Goal: Task Accomplishment & Management: Use online tool/utility

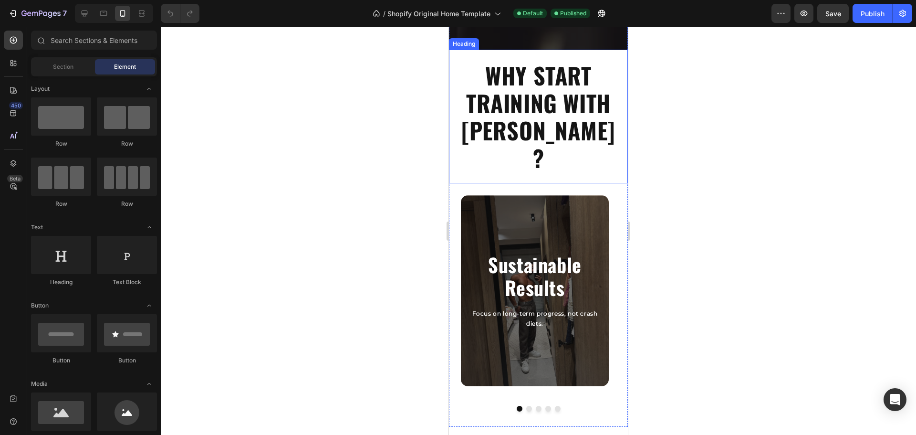
scroll to position [477, 0]
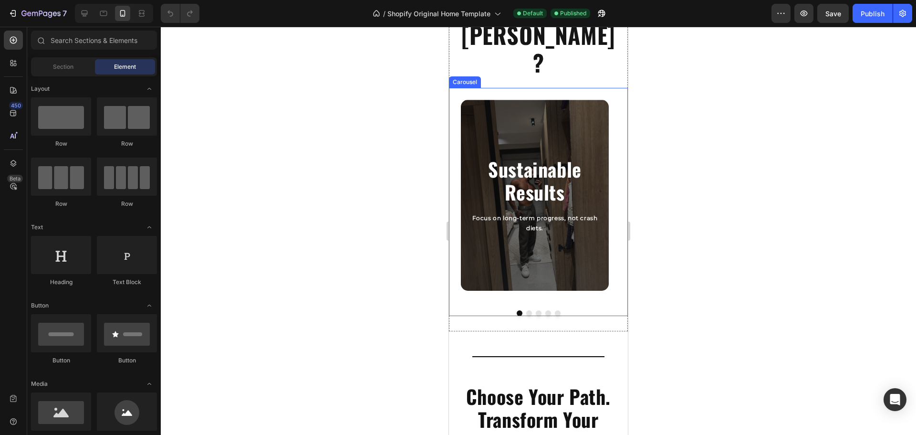
click at [526, 310] on button "Dot" at bounding box center [529, 313] width 6 height 6
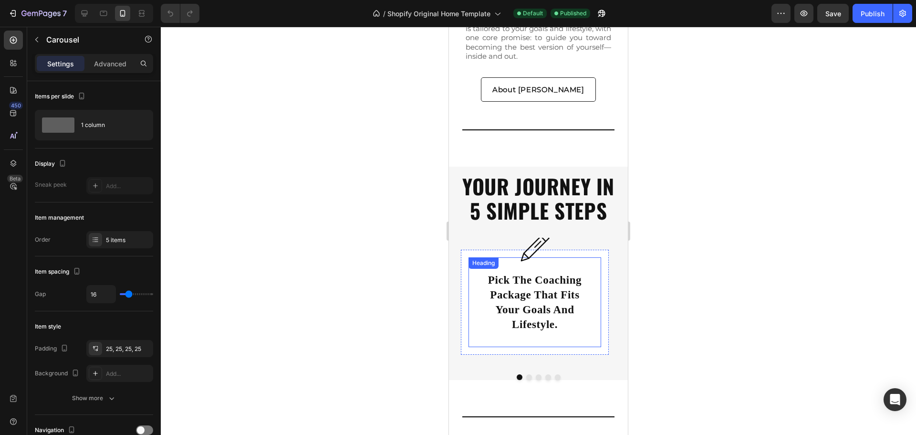
scroll to position [2290, 0]
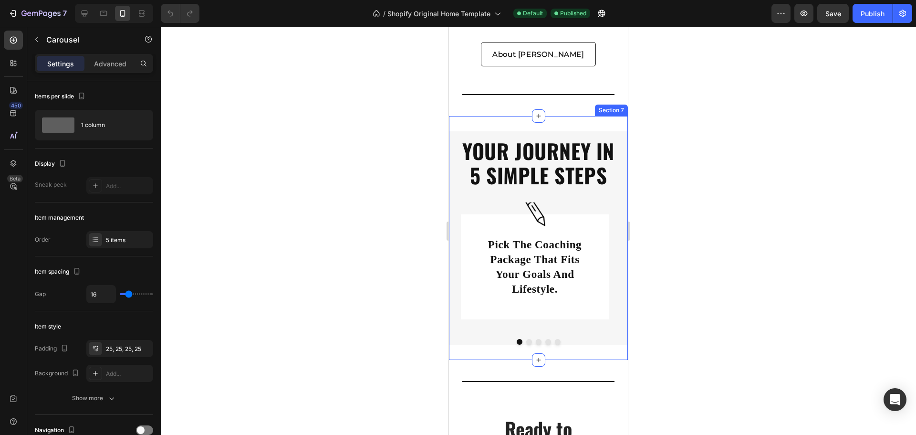
click at [512, 116] on div "Title Line YOUR JOURNEY IN 5 SIMPLE STEPS Heading Title Line Image pick the coa…" at bounding box center [538, 238] width 179 height 244
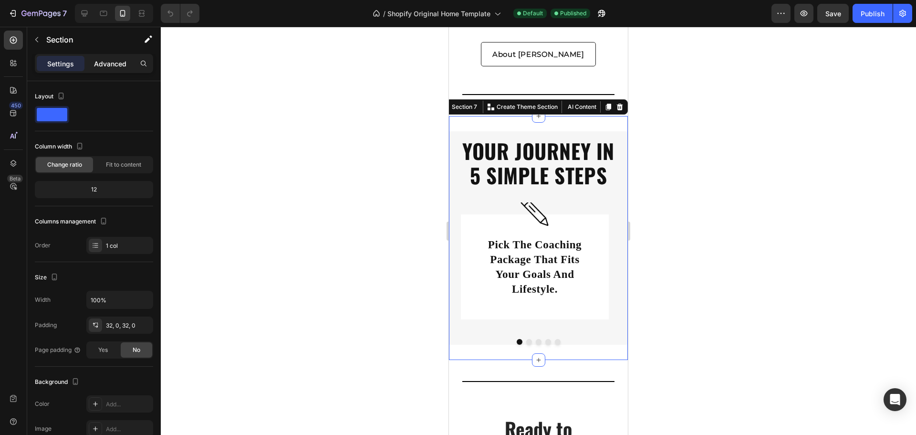
click at [110, 67] on p "Advanced" at bounding box center [110, 64] width 32 height 10
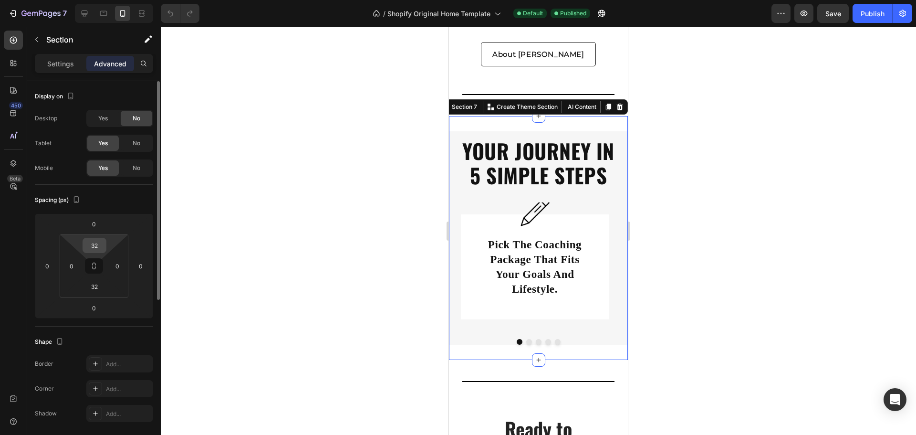
click at [98, 248] on input "32" at bounding box center [94, 245] width 19 height 14
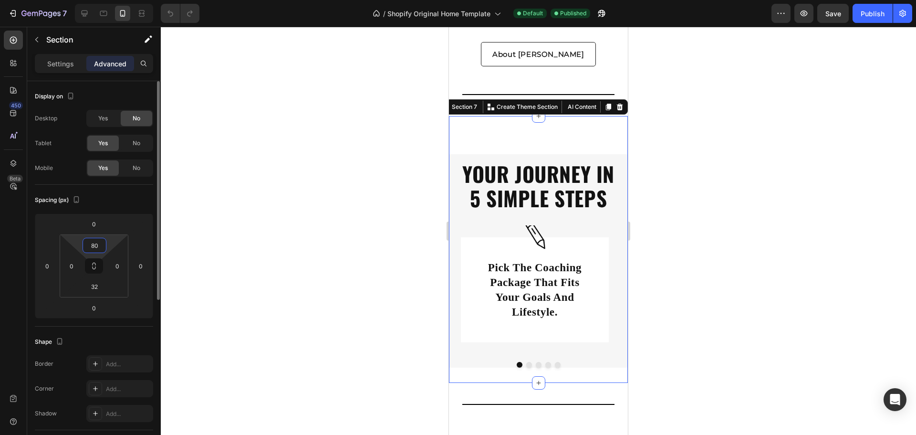
click at [96, 247] on input "80" at bounding box center [94, 245] width 19 height 14
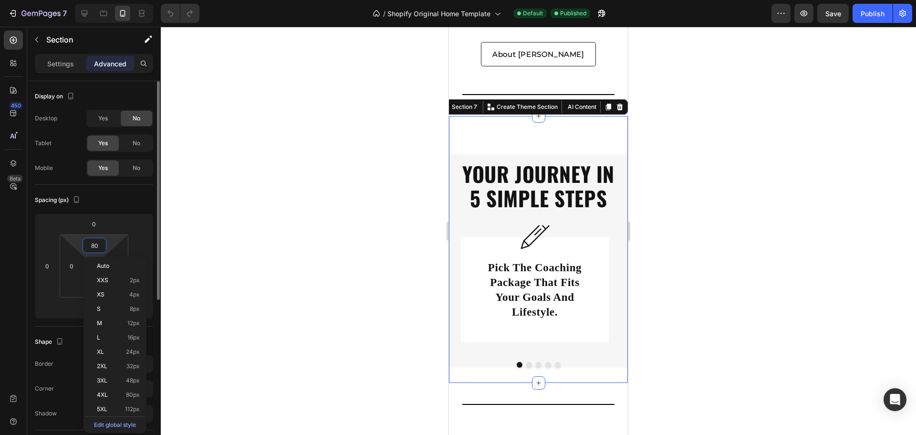
click at [96, 246] on input "80" at bounding box center [94, 245] width 19 height 14
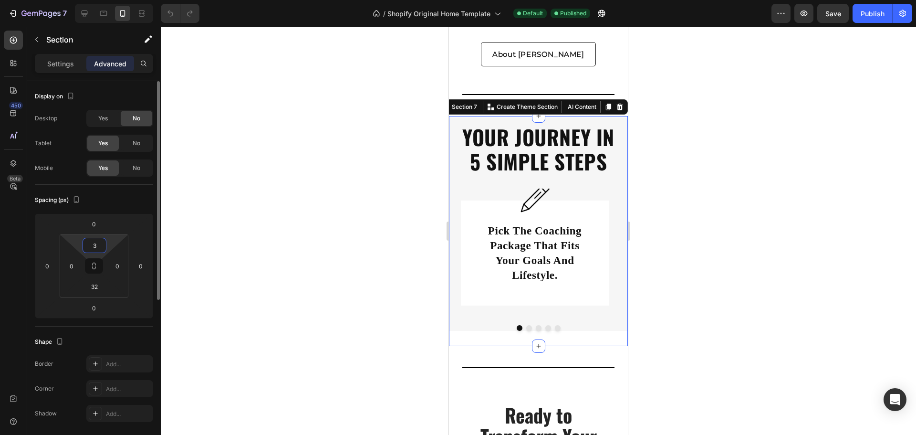
type input "32"
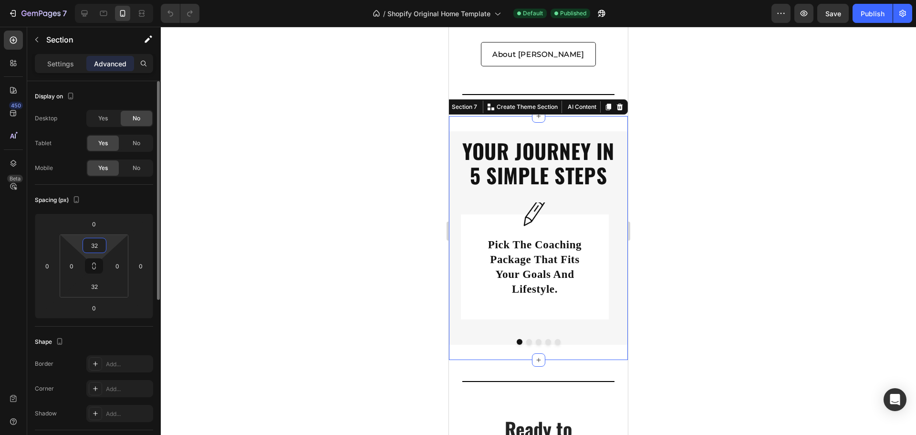
click at [123, 205] on div "Spacing (px)" at bounding box center [94, 199] width 118 height 15
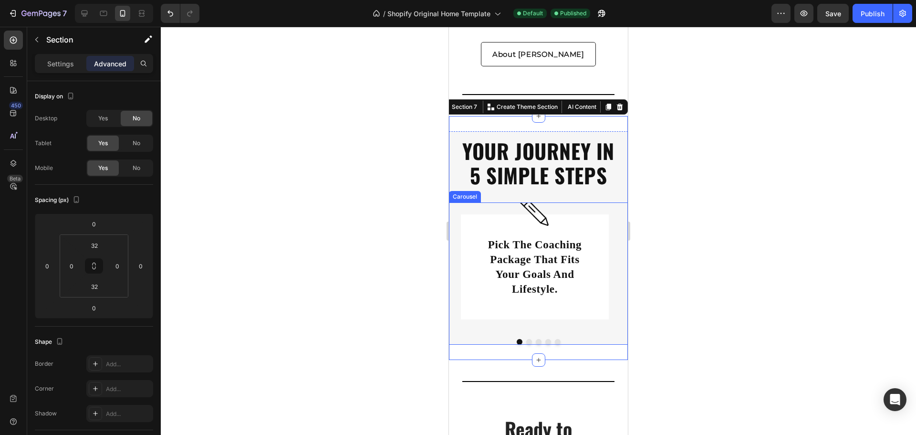
click at [523, 155] on strong "YOUR JOURNEY IN 5 SIMPLE STEPS" at bounding box center [538, 163] width 152 height 55
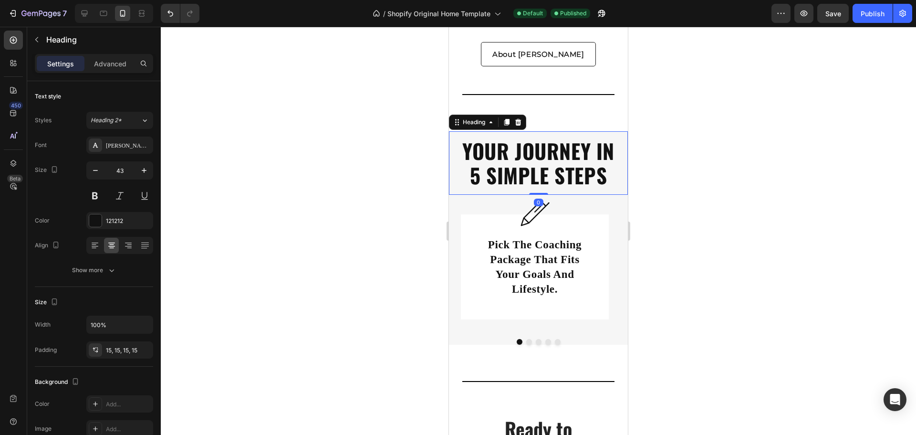
click at [124, 71] on div "Settings Advanced" at bounding box center [94, 63] width 118 height 19
click at [118, 66] on p "Advanced" at bounding box center [110, 64] width 32 height 10
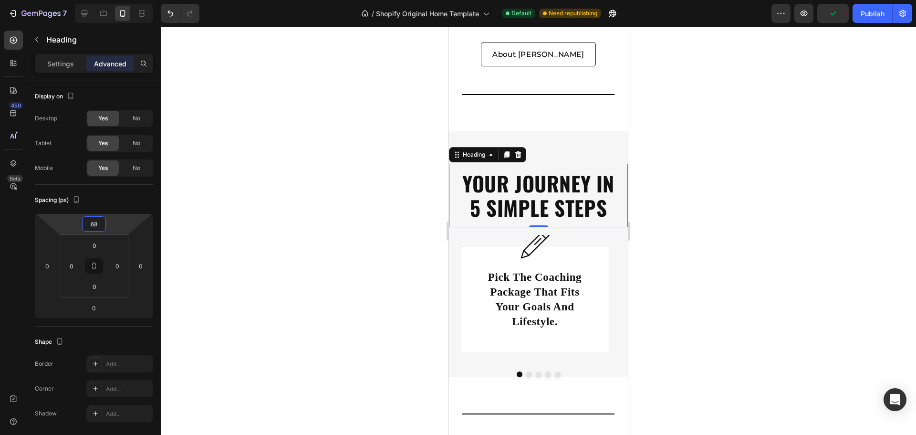
type input "70"
drag, startPoint x: 112, startPoint y: 224, endPoint x: 116, endPoint y: 213, distance: 12.4
click at [116, 0] on html "7 / Shopify Original Home Template Default Need republishing Preview Save Publi…" at bounding box center [458, 0] width 916 height 0
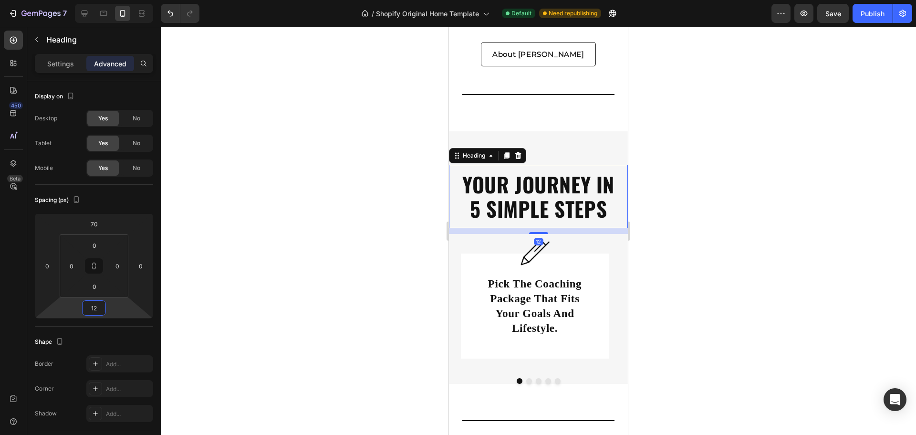
type input "10"
click at [118, 0] on html "7 / Shopify Original Home Template Default Need republishing Preview Save Publi…" at bounding box center [458, 0] width 916 height 0
click at [603, 342] on div "Image pick the coaching package that fits your goals and lifestyle. Heading Row" at bounding box center [535, 304] width 148 height 105
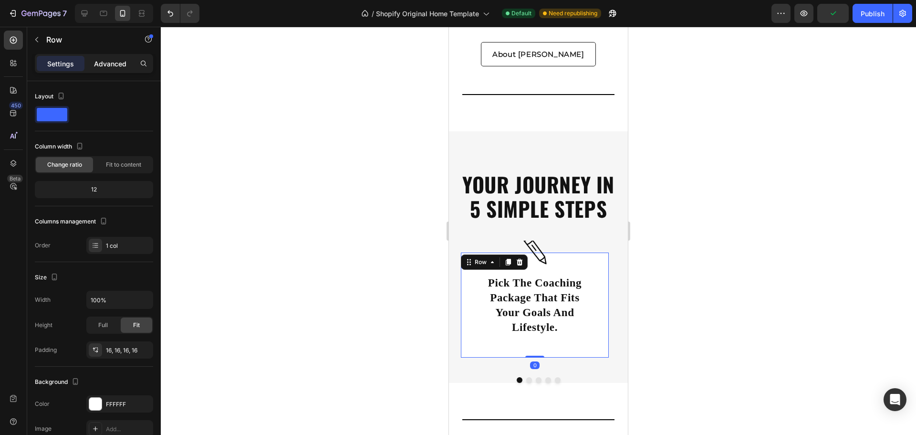
click at [126, 65] on p "Advanced" at bounding box center [110, 64] width 32 height 10
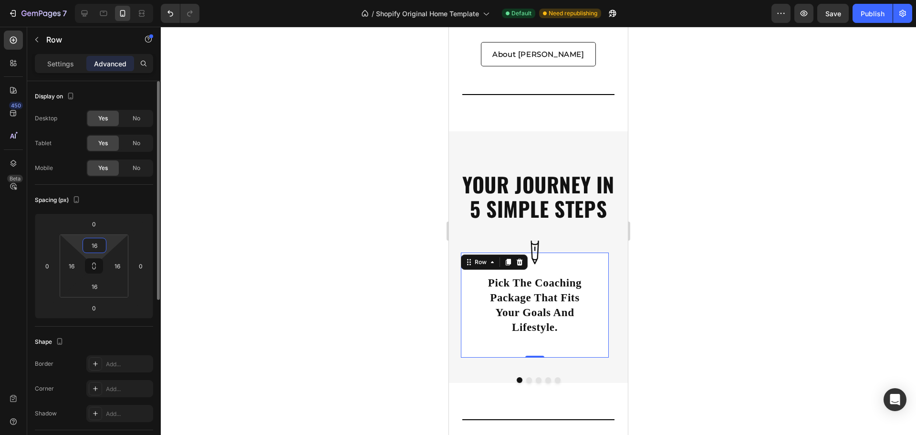
click at [97, 246] on input "16" at bounding box center [94, 245] width 19 height 14
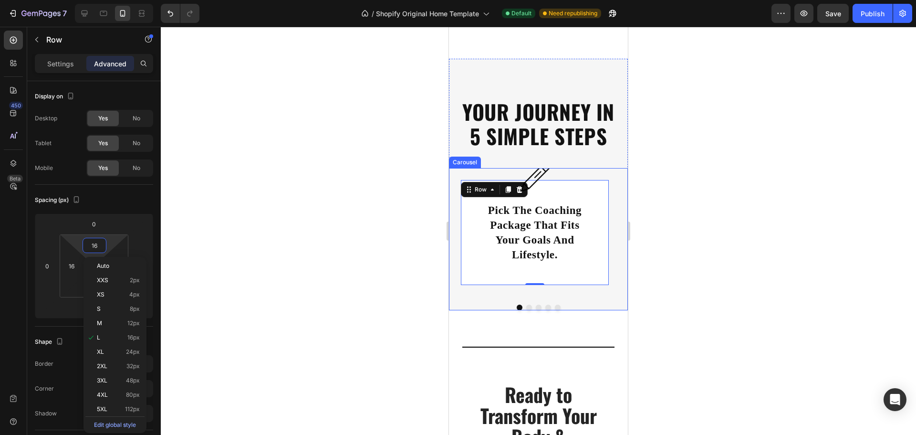
scroll to position [2338, 0]
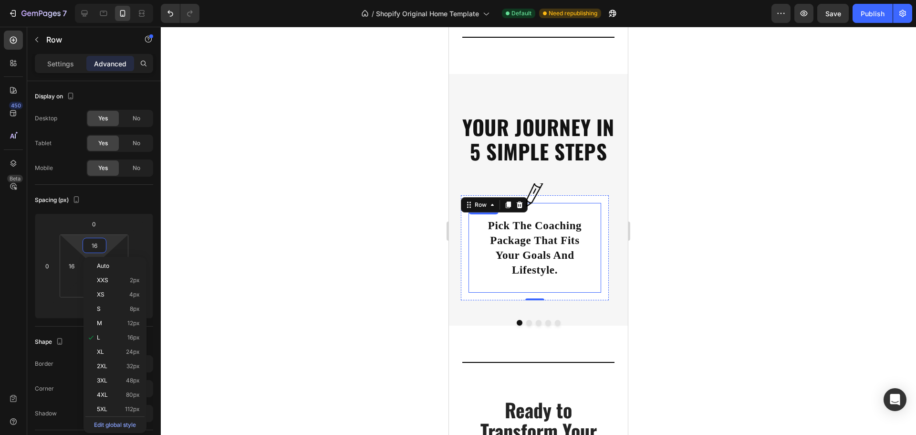
click at [577, 285] on div "pick the coaching package that fits your goals and lifestyle. Heading" at bounding box center [535, 248] width 133 height 90
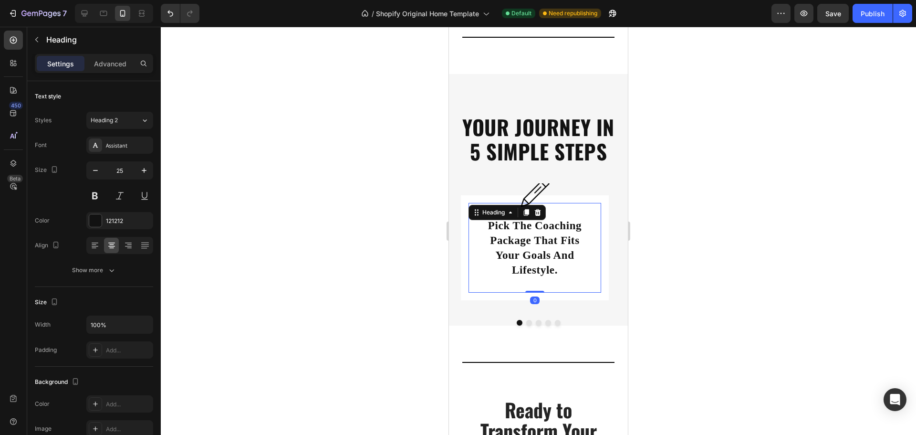
click at [591, 287] on div "pick the coaching package that fits your goals and lifestyle. Heading 0" at bounding box center [535, 248] width 133 height 90
click at [598, 291] on div "pick the coaching package that fits your goals and lifestyle. Heading 0" at bounding box center [535, 248] width 133 height 90
click at [602, 293] on div "Image pick the coaching package that fits your goals and lifestyle. Heading 0 R…" at bounding box center [535, 247] width 148 height 105
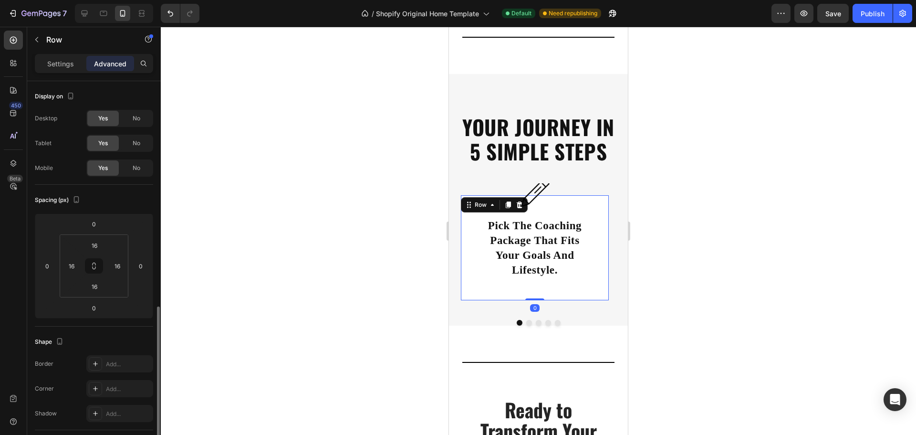
scroll to position [191, 0]
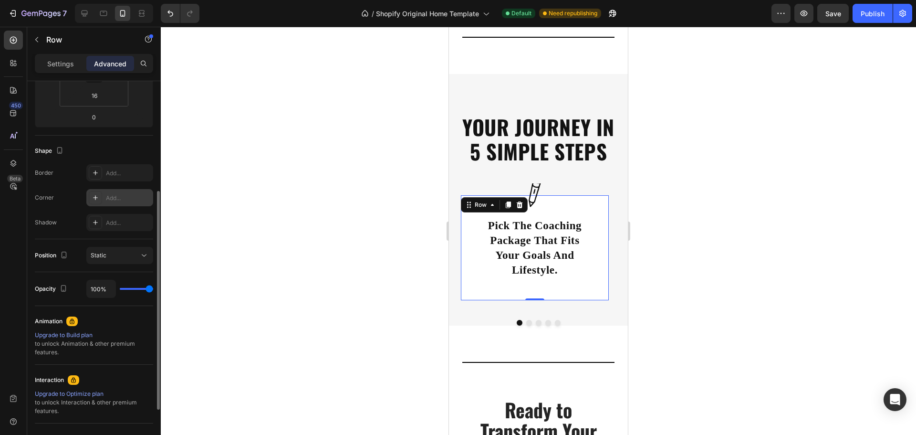
click at [120, 203] on div "Add..." at bounding box center [119, 197] width 67 height 17
click at [323, 314] on div at bounding box center [538, 231] width 755 height 408
click at [324, 315] on div at bounding box center [538, 231] width 755 height 408
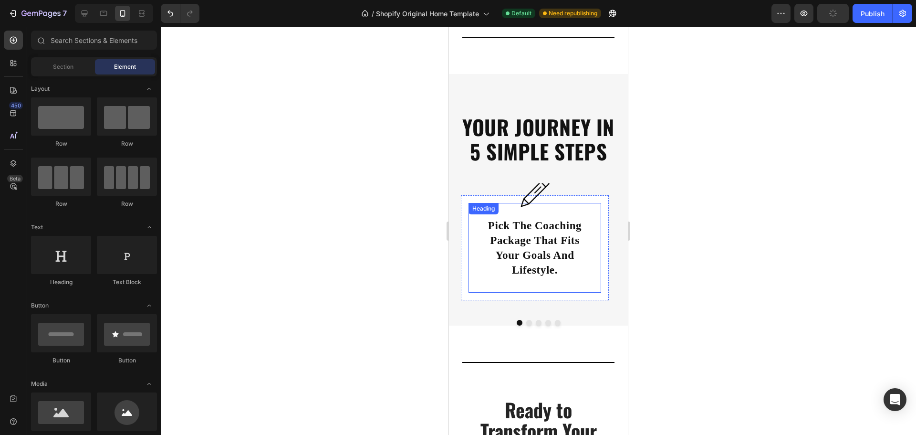
click at [571, 259] on strong "pick the coaching package that fits your goals and lifestyle." at bounding box center [535, 248] width 94 height 56
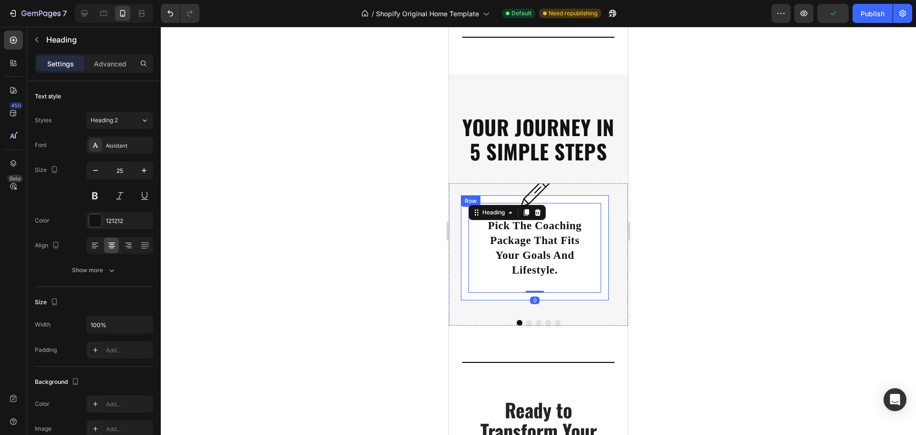
click at [596, 294] on div "Image pick the coaching package that fits your goals and lifestyle. Heading 0 R…" at bounding box center [535, 247] width 148 height 105
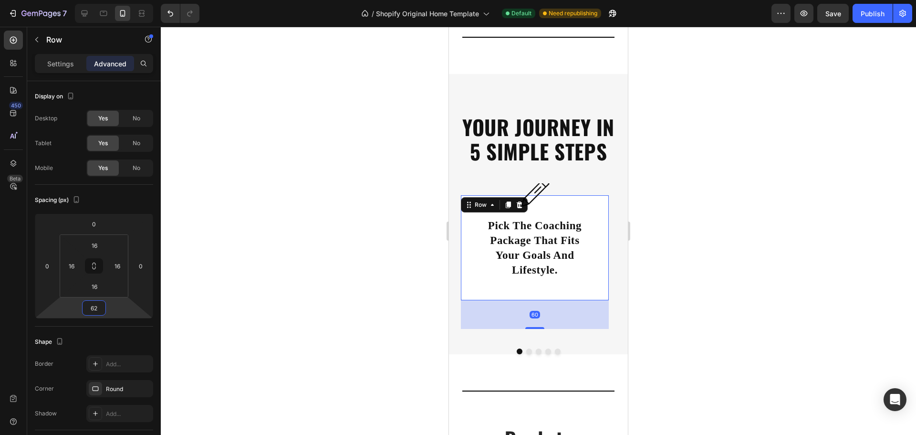
type input "64"
drag, startPoint x: 121, startPoint y: 309, endPoint x: 124, endPoint y: 293, distance: 15.6
click at [124, 0] on html "7 / Shopify Original Home Template Default Need republishing Preview Save Publi…" at bounding box center [458, 0] width 916 height 0
click at [549, 258] on strong "pick the coaching package that fits your goals and lifestyle." at bounding box center [535, 248] width 94 height 56
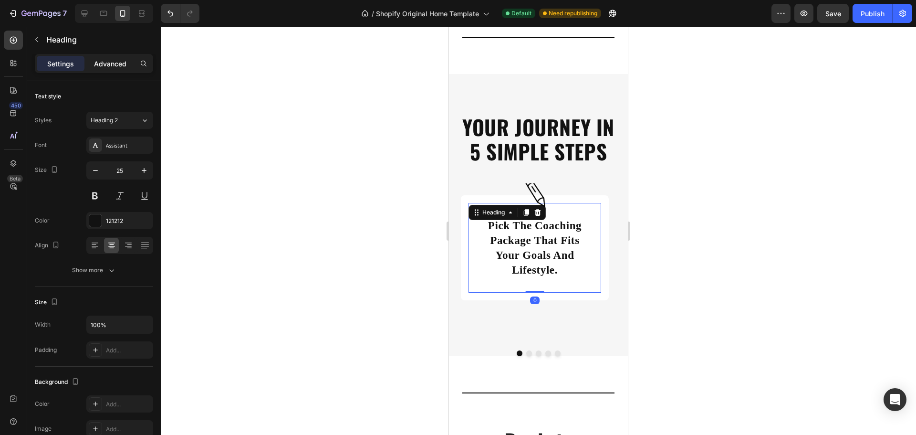
click at [114, 65] on p "Advanced" at bounding box center [110, 64] width 32 height 10
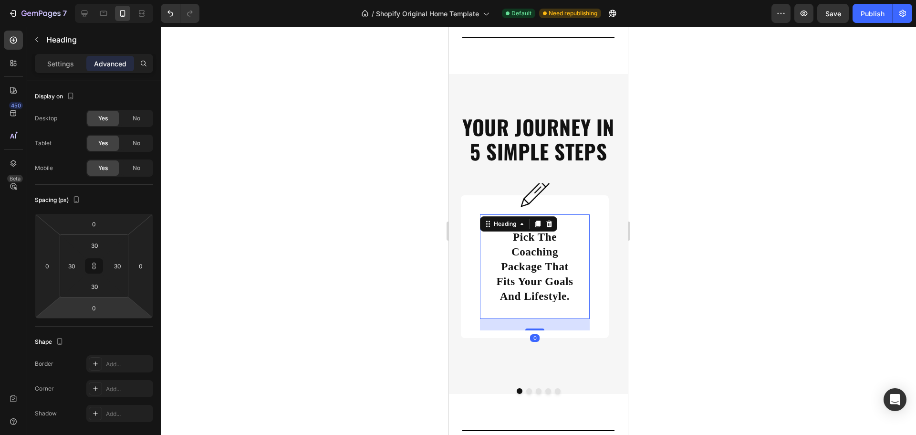
type input "24"
type input "26"
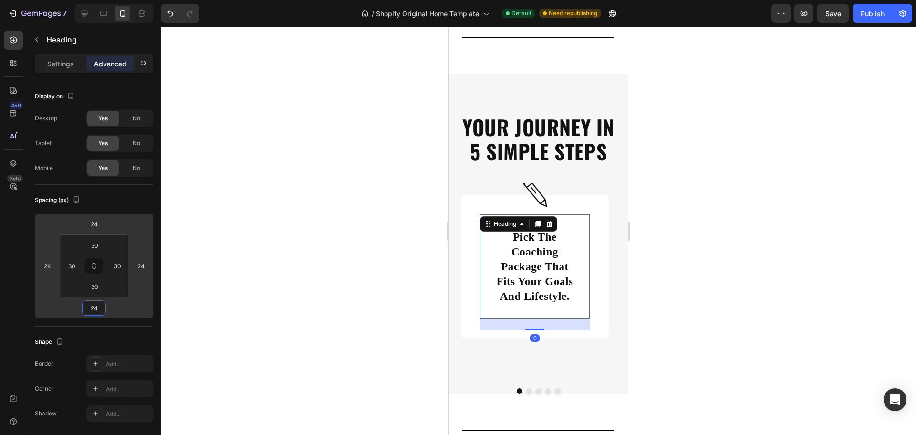
type input "26"
type input "28"
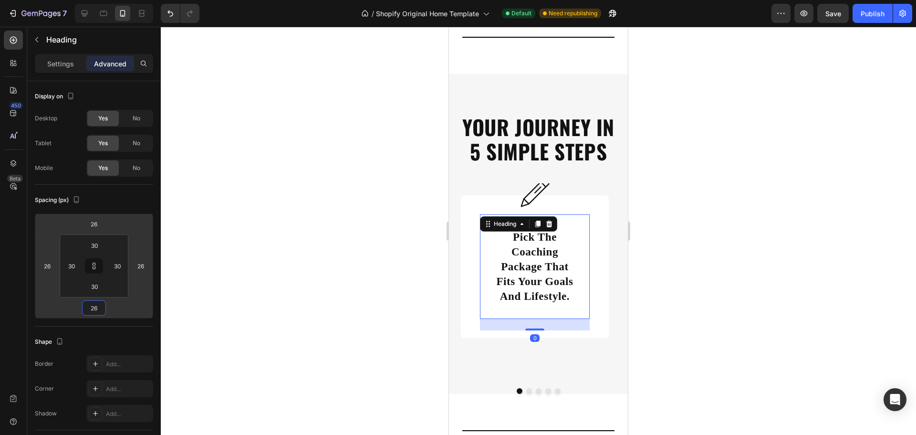
type input "28"
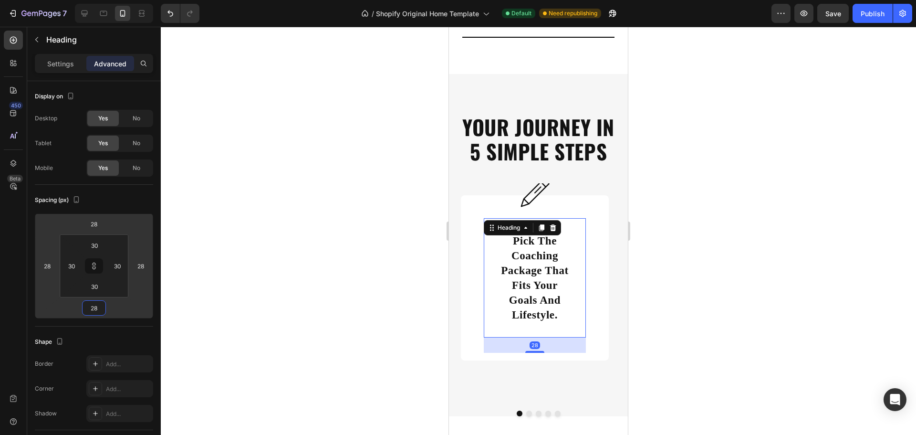
type input "32"
drag, startPoint x: 117, startPoint y: 304, endPoint x: 117, endPoint y: 297, distance: 7.6
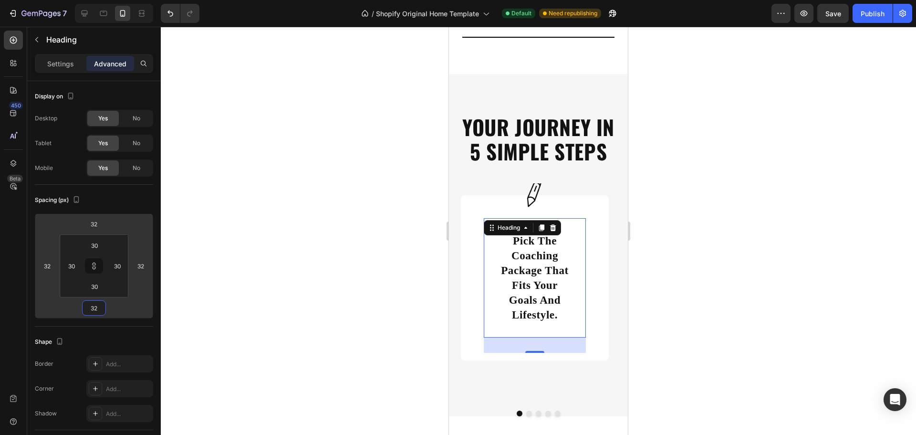
click at [117, 0] on html "7 / Shopify Original Home Template Default Need republishing Preview Save Publi…" at bounding box center [458, 0] width 916 height 0
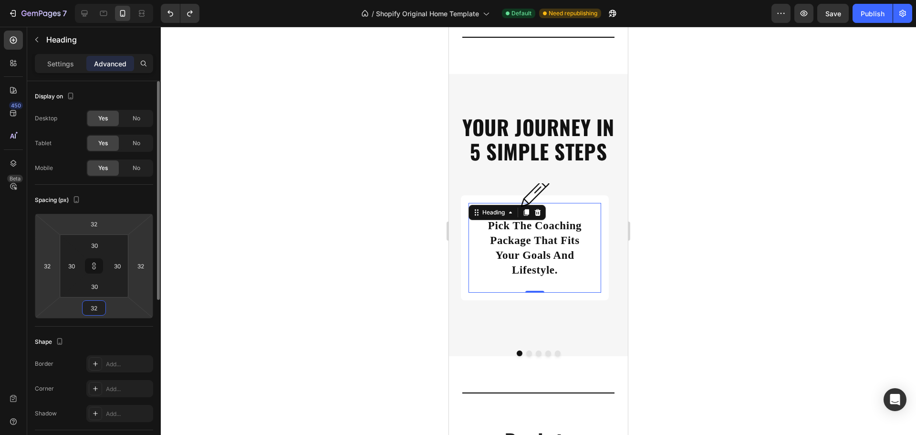
click at [92, 308] on input "32" at bounding box center [93, 308] width 19 height 14
click at [96, 310] on input "32" at bounding box center [93, 308] width 19 height 14
click at [98, 310] on input "32" at bounding box center [93, 308] width 19 height 14
click at [99, 310] on input "32" at bounding box center [93, 308] width 19 height 14
type input "0"
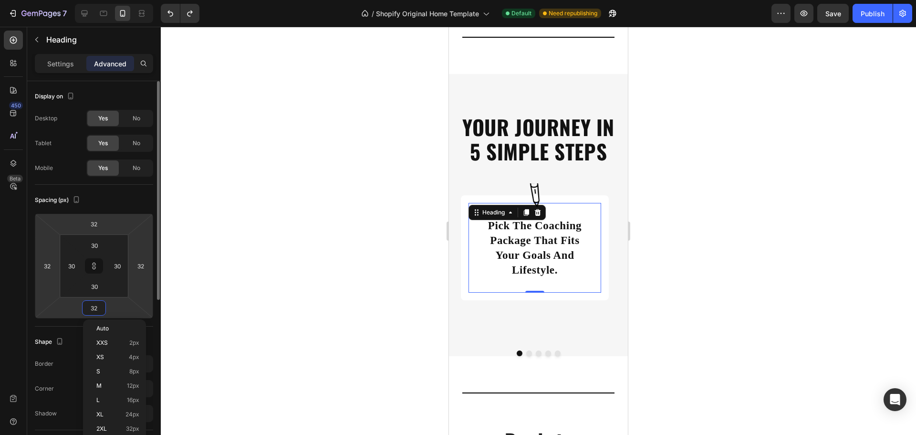
type input "0"
click at [119, 0] on html "7 / Shopify Original Home Template Default Need republishing Preview Save Publi…" at bounding box center [458, 0] width 916 height 0
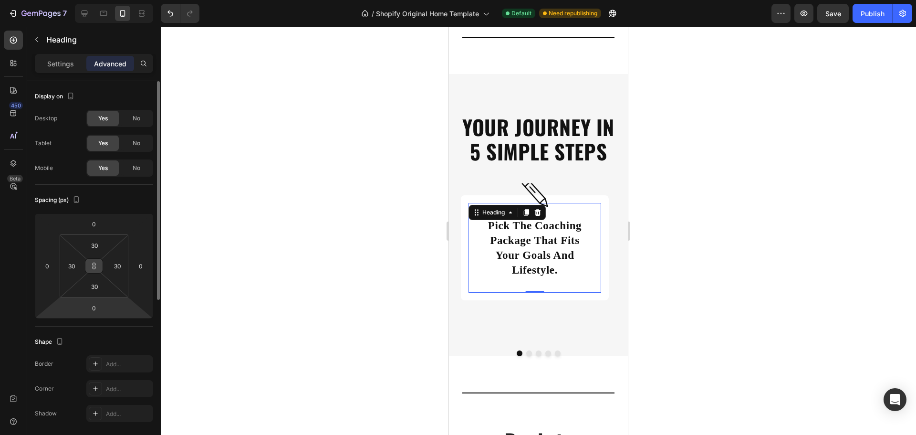
click at [94, 265] on icon at bounding box center [94, 266] width 8 height 8
drag, startPoint x: 113, startPoint y: 310, endPoint x: 113, endPoint y: 303, distance: 7.2
click at [113, 0] on html "7 / Shopify Original Home Template Default Need republishing Preview Save Publi…" at bounding box center [458, 0] width 916 height 0
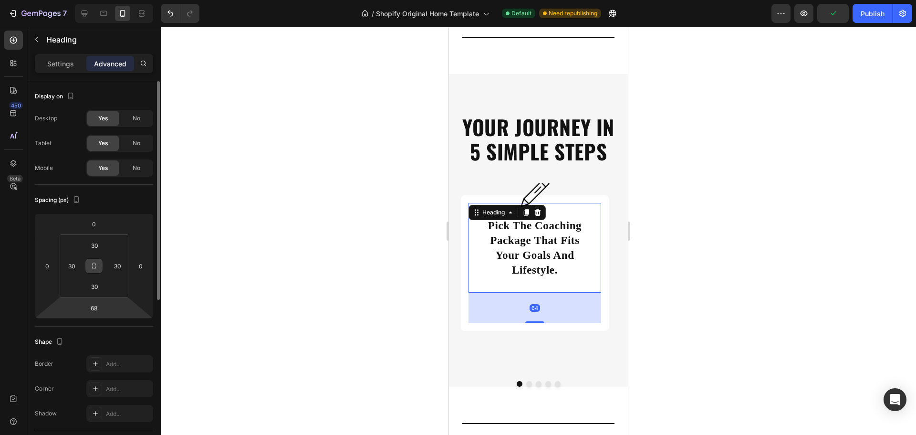
type input "70"
drag, startPoint x: 113, startPoint y: 303, endPoint x: 118, endPoint y: 292, distance: 12.4
click at [118, 0] on html "7 / Shopify Original Home Template Default Need republishing Preview Publish 45…" at bounding box center [458, 0] width 916 height 0
click at [143, 327] on div "Shape Border Add... Corner Add... Shadow Add..." at bounding box center [94, 378] width 118 height 104
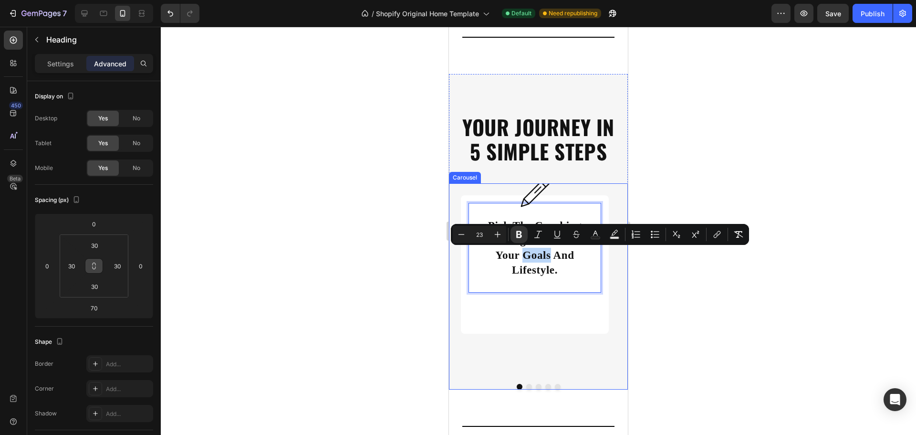
click at [501, 350] on div "Image pick the coaching package that fits your goals and lifestyle. Heading 70 …" at bounding box center [535, 279] width 148 height 169
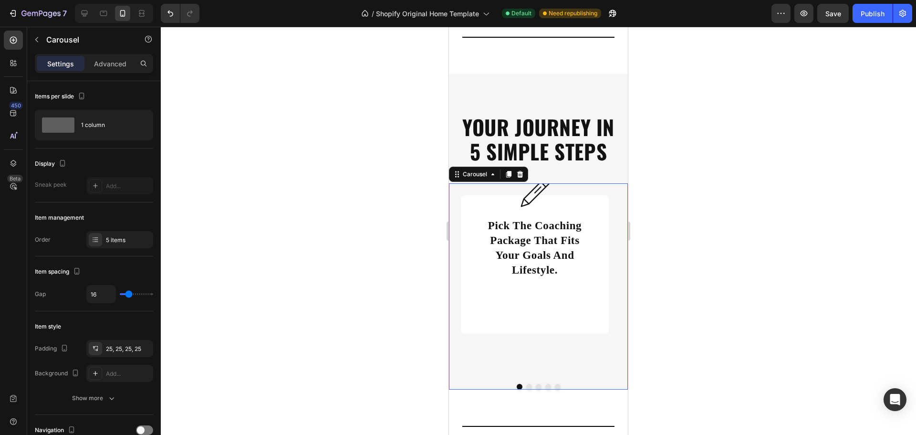
click at [501, 350] on div "Image ⁠⁠⁠⁠⁠⁠⁠ pick the coaching package that fits your goals and lifestyle. Hea…" at bounding box center [535, 279] width 148 height 169
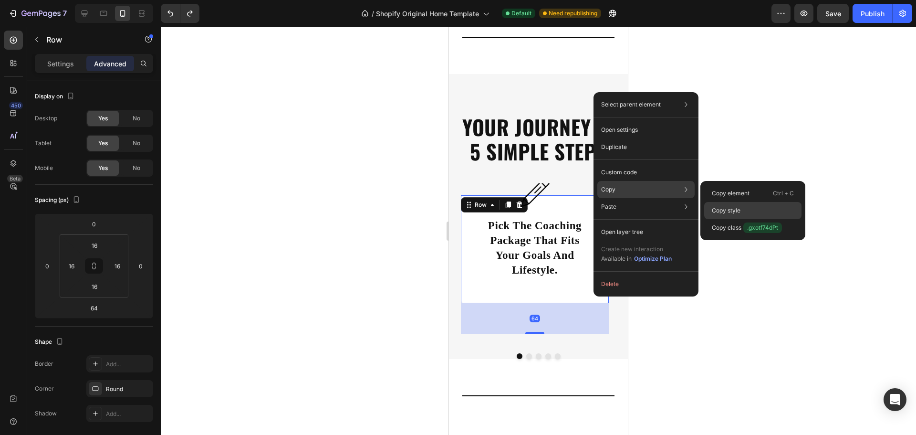
click at [714, 207] on p "Copy style" at bounding box center [726, 210] width 29 height 9
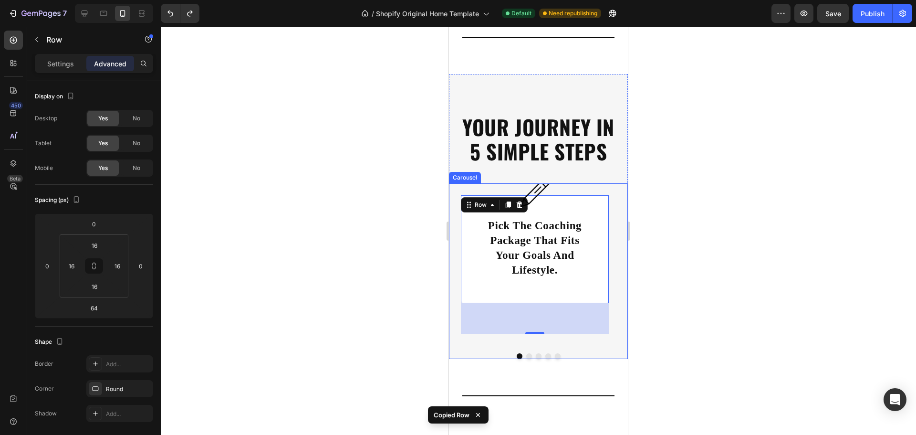
click at [526, 357] on button "Dot" at bounding box center [529, 356] width 6 height 6
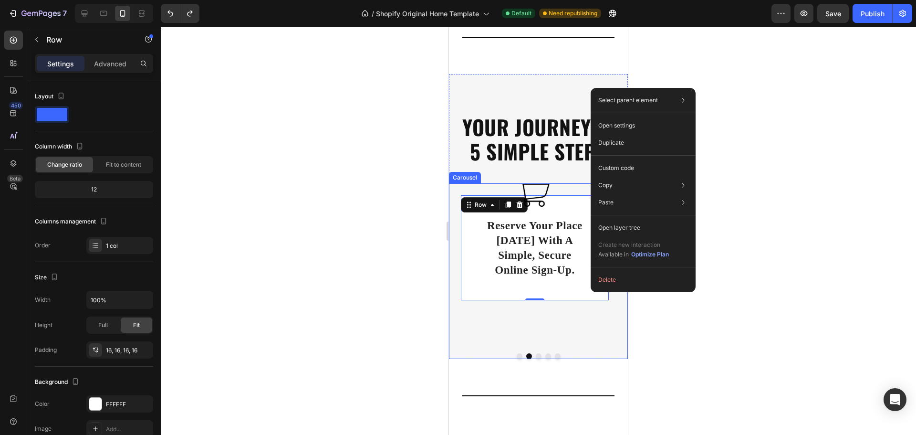
click at [536, 356] on button "Dot" at bounding box center [539, 356] width 6 height 6
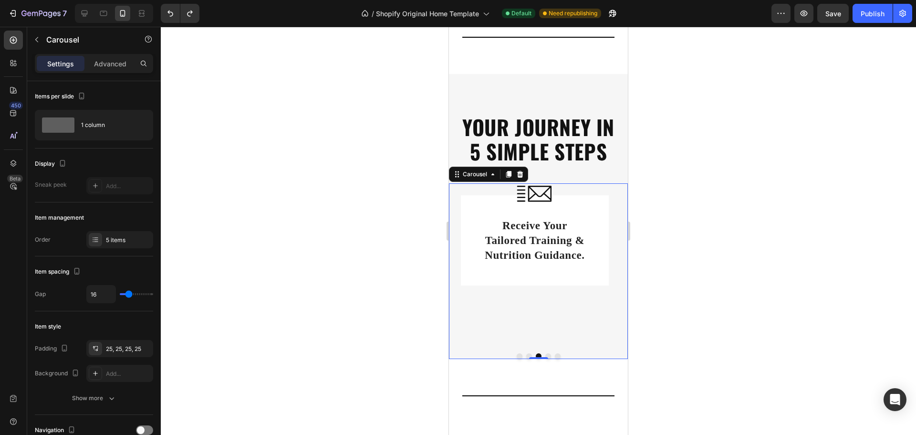
click at [526, 356] on button "Dot" at bounding box center [529, 356] width 6 height 6
click at [472, 293] on div "Image reserve your place [DATE] with a simple, secure online sign-up. Heading R…" at bounding box center [535, 247] width 148 height 105
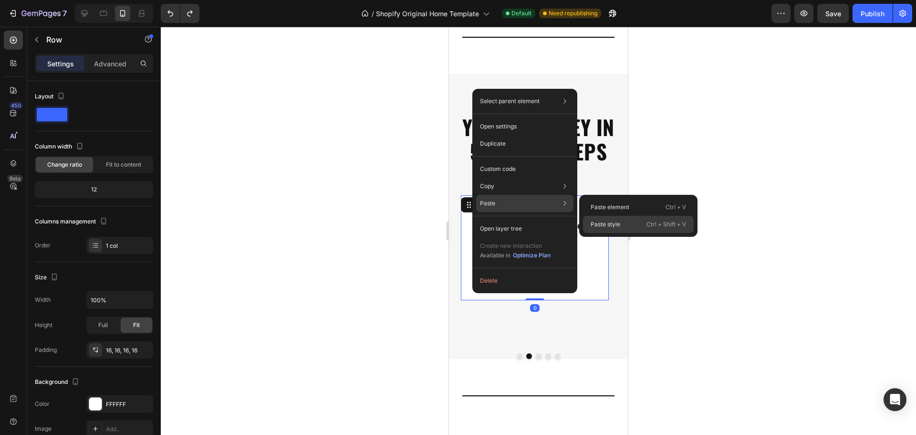
click at [609, 225] on p "Paste style" at bounding box center [606, 224] width 30 height 9
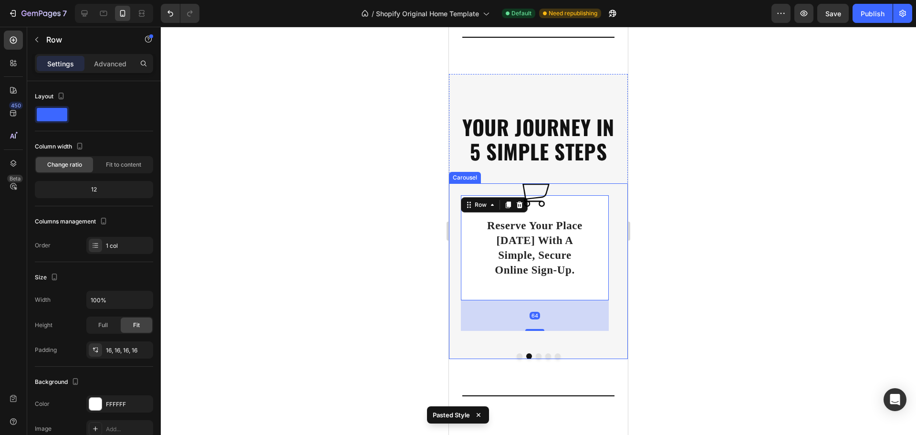
click at [577, 341] on div "Image reserve your place [DATE] with a simple, secure online sign-up. Heading R…" at bounding box center [535, 264] width 172 height 162
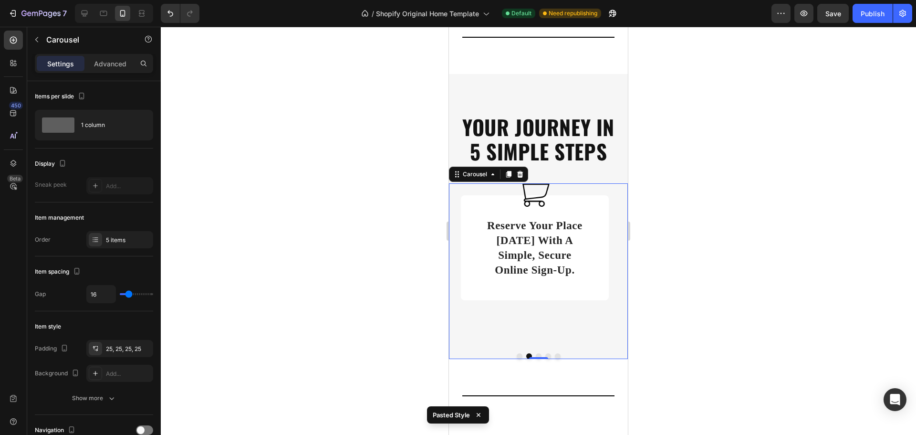
click at [536, 355] on button "Dot" at bounding box center [539, 356] width 6 height 6
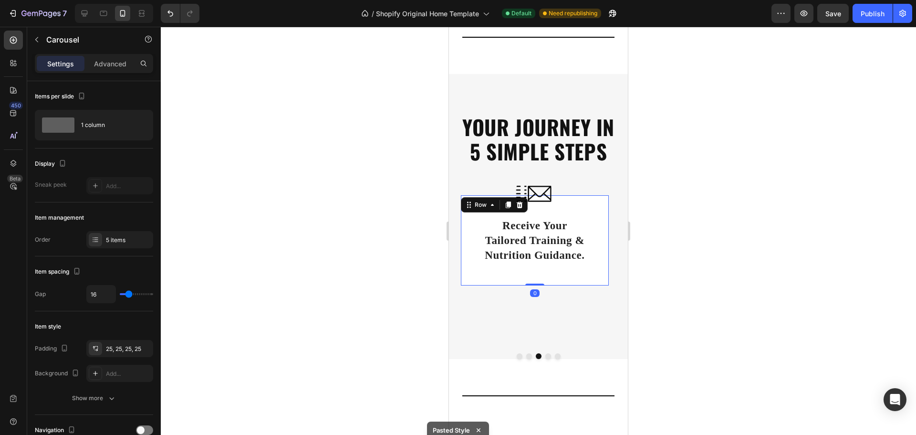
click at [588, 279] on div "Image receive your tailored training & nutrition guidance. Heading Row 0" at bounding box center [535, 240] width 148 height 90
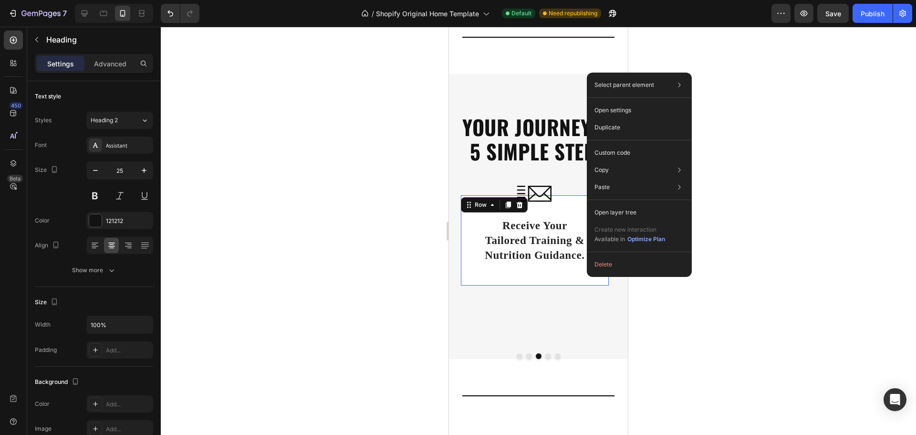
click at [496, 280] on div "Image receive your tailored training & nutrition guidance. Heading Row 0" at bounding box center [535, 240] width 148 height 90
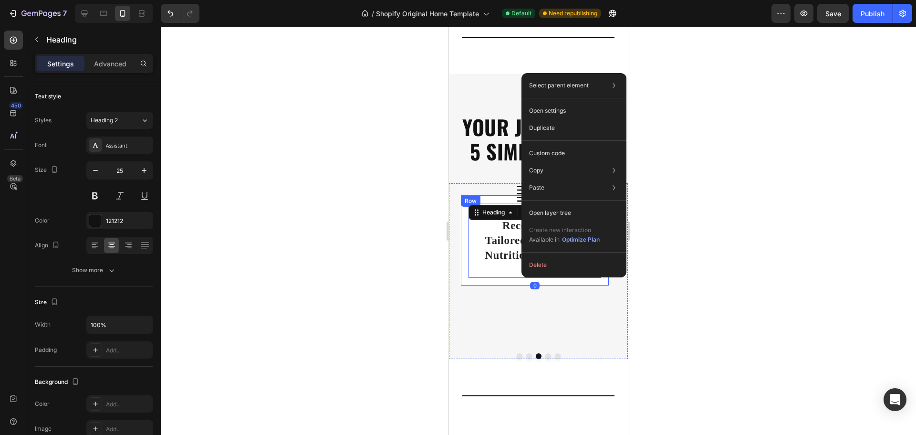
click at [505, 280] on div "Image receive your tailored training & nutrition guidance. Heading 0 Row" at bounding box center [535, 240] width 148 height 90
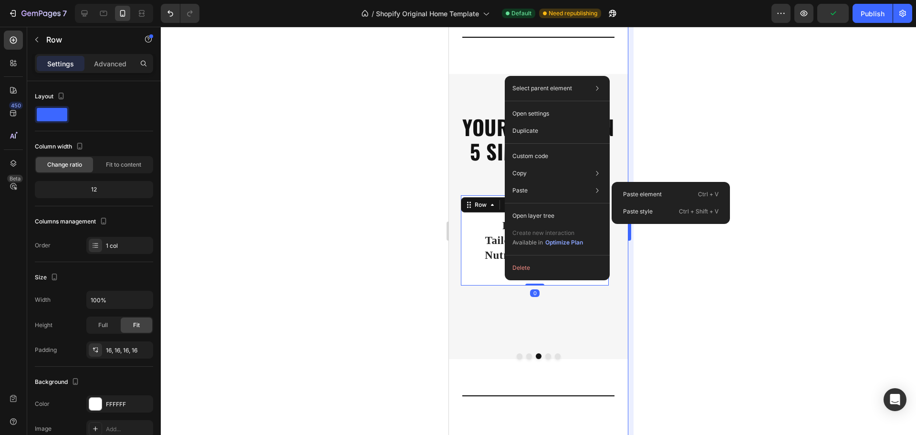
click at [632, 210] on p "Paste style" at bounding box center [638, 211] width 30 height 9
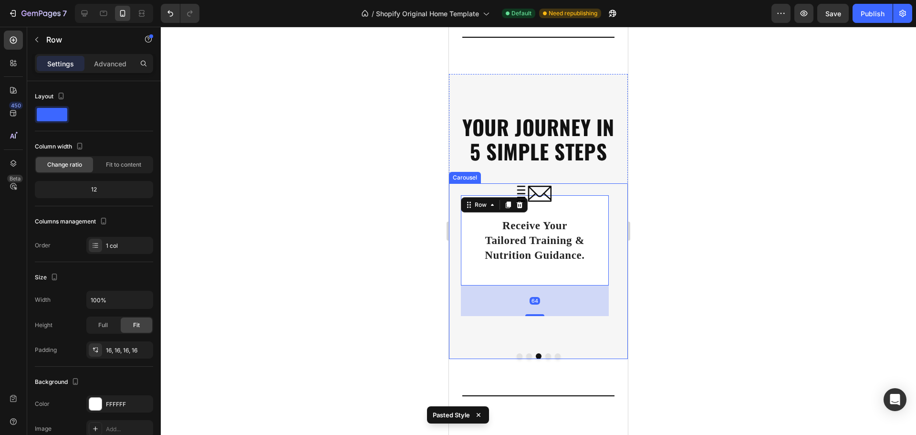
click at [545, 358] on button "Dot" at bounding box center [548, 356] width 6 height 6
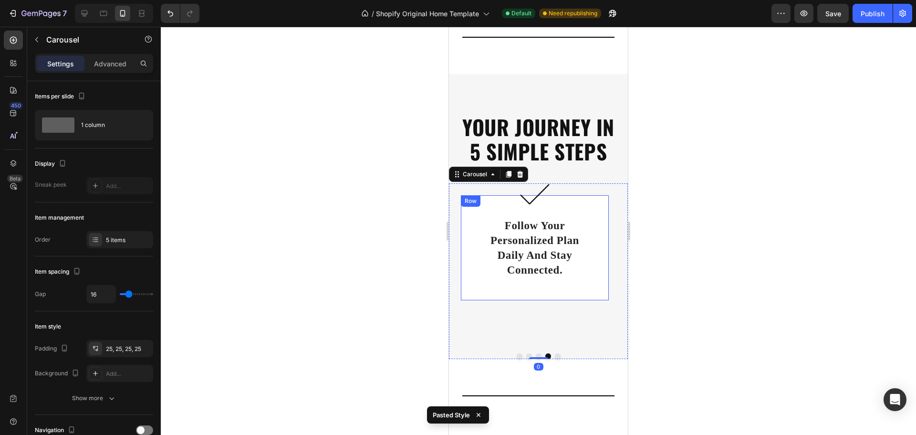
click at [509, 294] on div "Image follow your personalized plan daily and stay connected. Heading Row" at bounding box center [535, 247] width 148 height 105
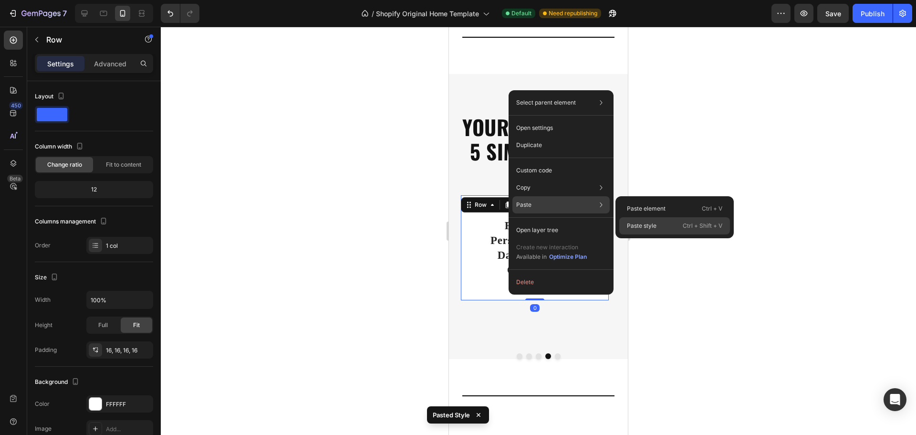
click at [628, 224] on p "Paste style" at bounding box center [642, 225] width 30 height 9
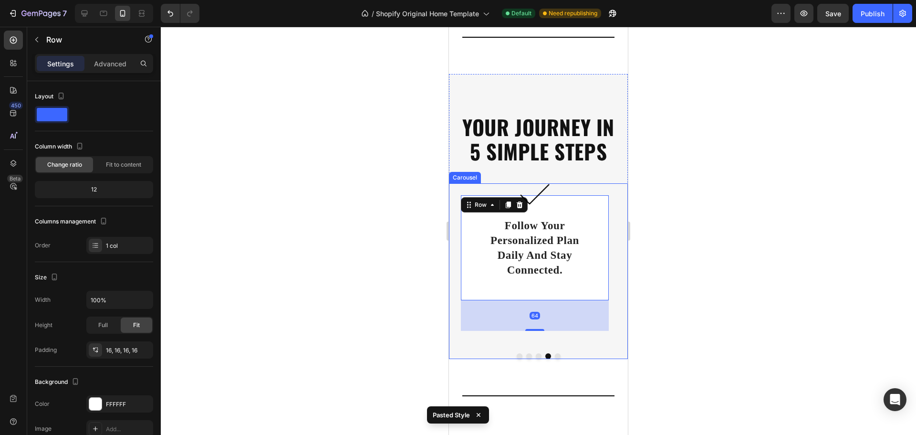
click at [555, 356] on button "Dot" at bounding box center [558, 356] width 6 height 6
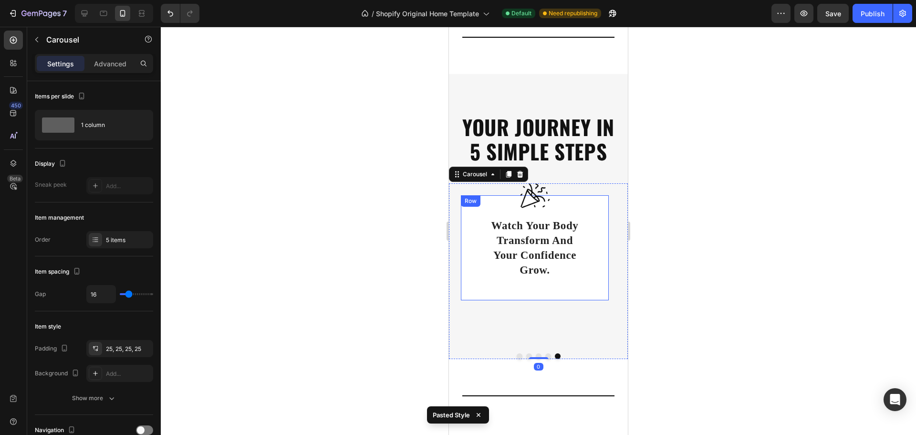
click at [488, 295] on div "Image watch your body transform and your confidence grow. Heading Row" at bounding box center [535, 247] width 148 height 105
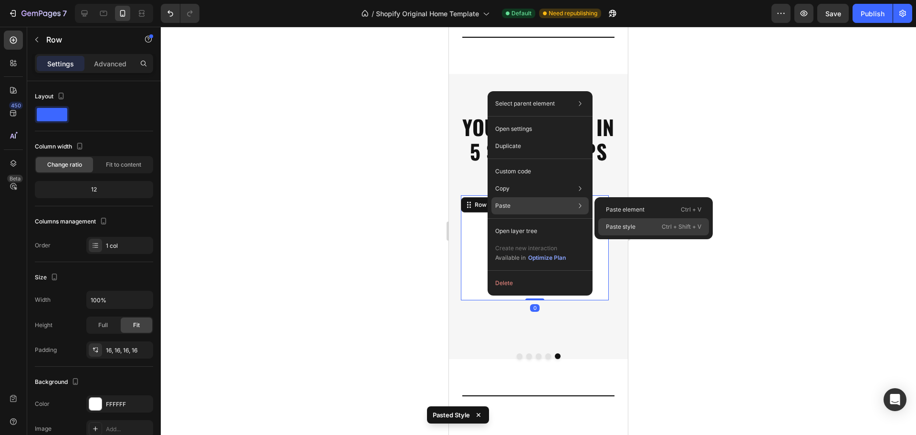
click at [613, 229] on p "Paste style" at bounding box center [621, 226] width 30 height 9
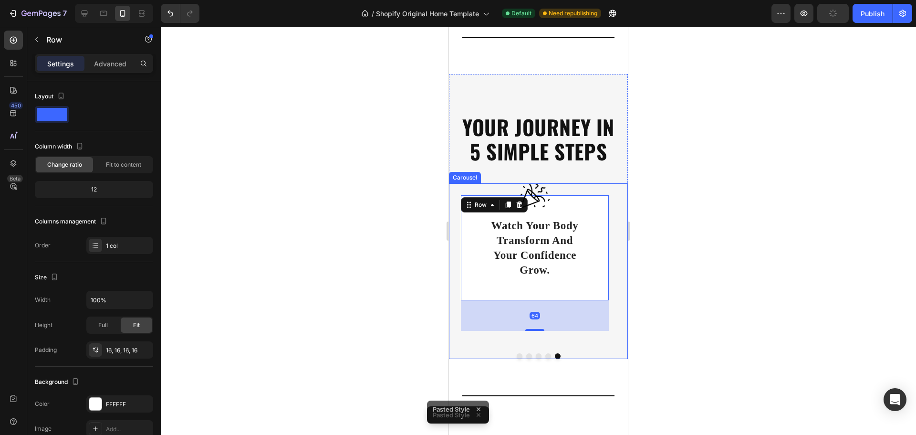
click at [596, 345] on div "Image watch your body transform and your confidence grow. Heading Row 64" at bounding box center [535, 264] width 172 height 162
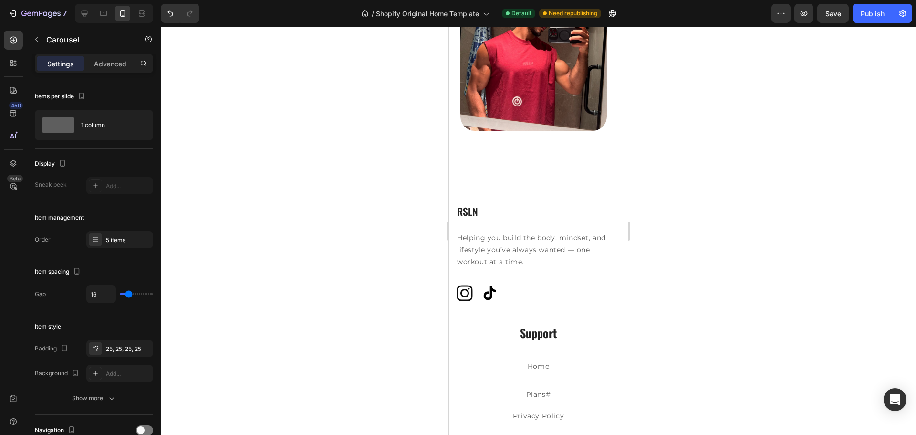
scroll to position [2959, 0]
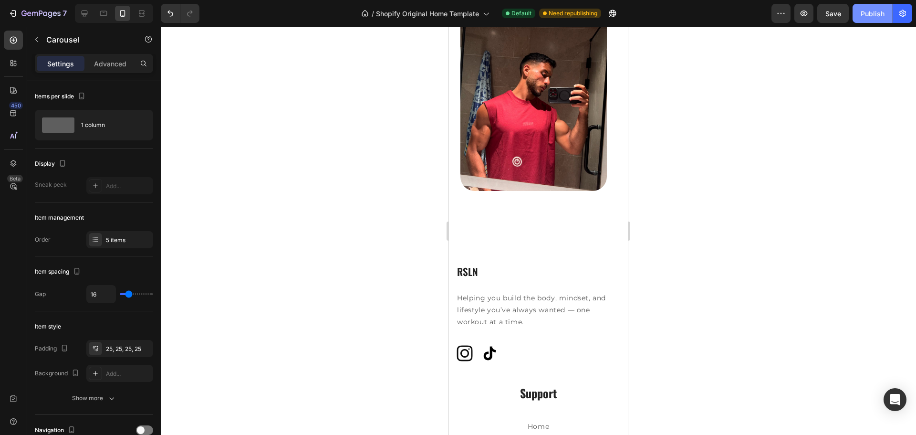
click at [858, 19] on button "Publish" at bounding box center [873, 13] width 40 height 19
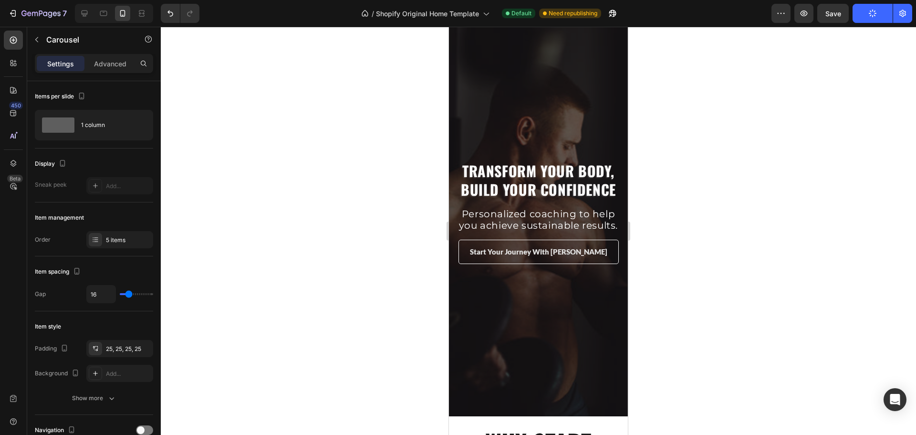
scroll to position [0, 0]
